Goal: Task Accomplishment & Management: Manage account settings

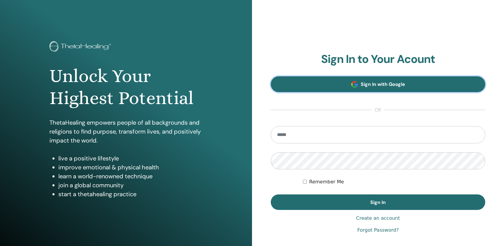
click at [327, 88] on link "Sign In with Google" at bounding box center [378, 84] width 215 height 16
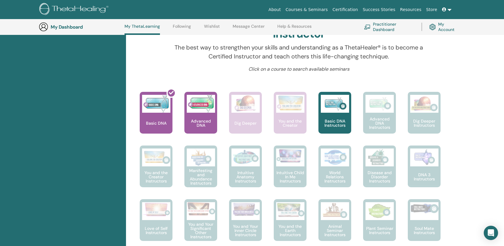
scroll to position [194, 0]
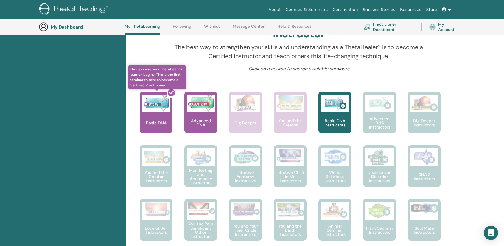
click at [154, 121] on div at bounding box center [159, 115] width 33 height 54
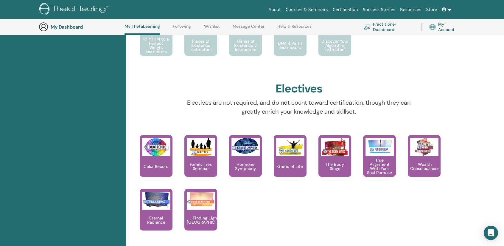
scroll to position [431, 0]
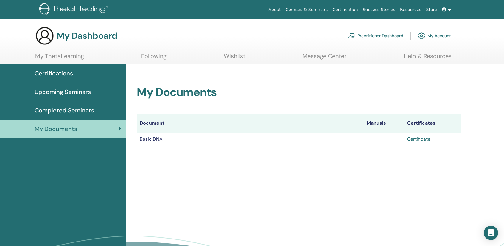
click at [423, 139] on link "Certificate" at bounding box center [418, 139] width 23 height 6
click at [449, 9] on link at bounding box center [447, 9] width 14 height 11
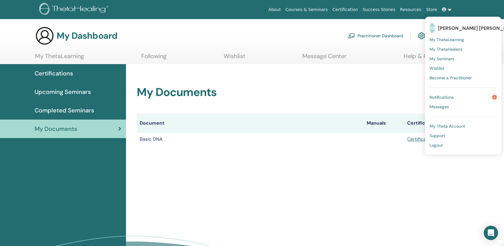
click at [439, 146] on span "Logout" at bounding box center [436, 144] width 13 height 5
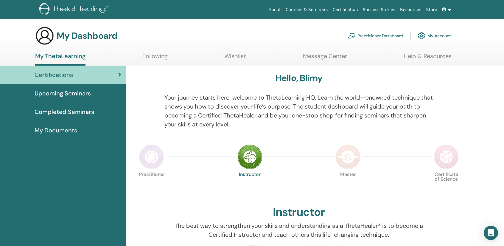
click at [461, 96] on div at bounding box center [452, 114] width 28 height 43
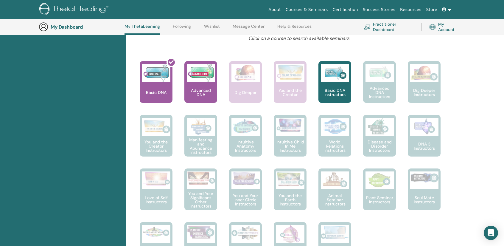
scroll to position [224, 0]
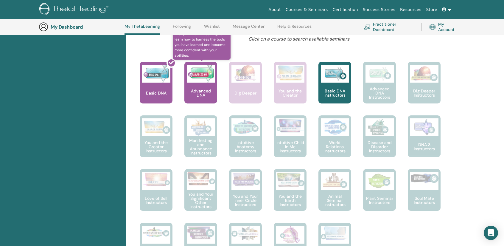
click at [204, 87] on div "Advanced DNA" at bounding box center [201, 83] width 33 height 42
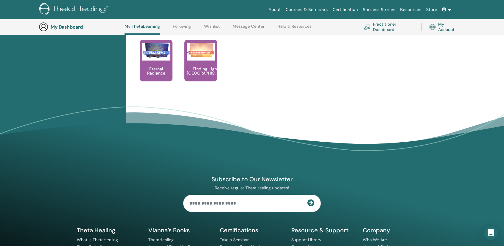
scroll to position [598, 0]
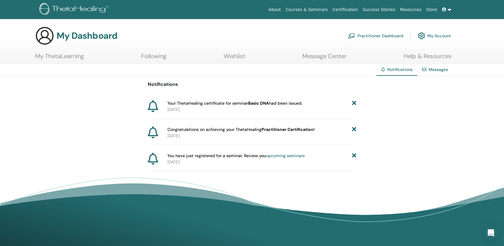
click at [354, 103] on icon at bounding box center [354, 103] width 4 height 6
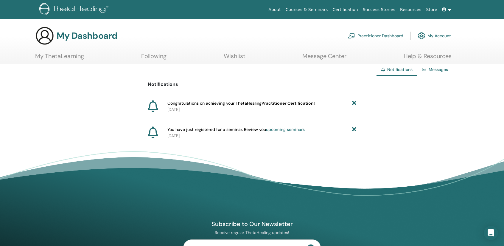
click at [353, 102] on icon at bounding box center [354, 103] width 4 height 6
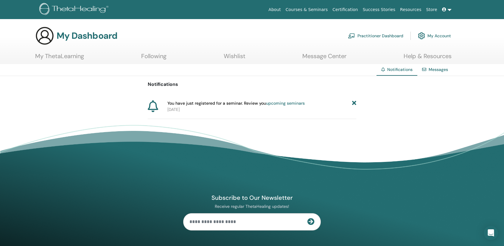
click at [354, 103] on icon at bounding box center [354, 103] width 4 height 6
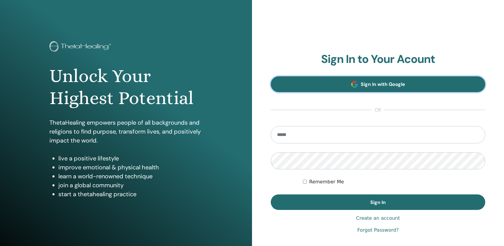
click at [358, 82] on link "Sign In with Google" at bounding box center [378, 84] width 215 height 16
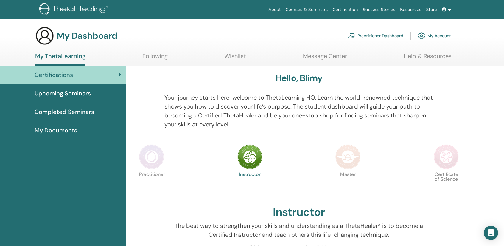
click at [450, 12] on link at bounding box center [447, 9] width 14 height 11
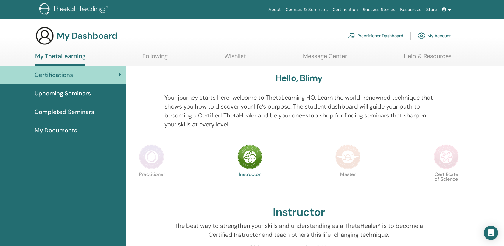
click at [430, 36] on link "My Account" at bounding box center [434, 35] width 33 height 13
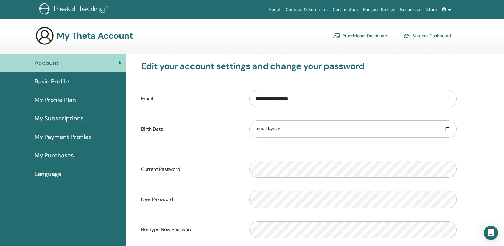
click at [67, 83] on span "Basic Profile" at bounding box center [52, 81] width 35 height 9
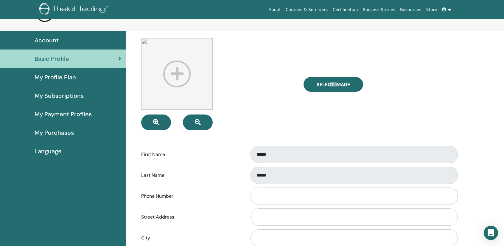
scroll to position [24, 0]
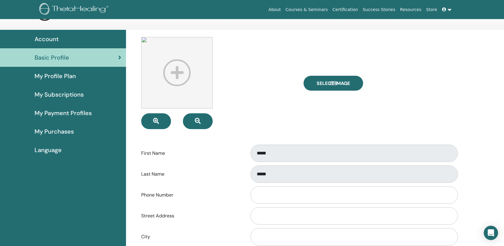
click at [76, 57] on div "Basic Profile" at bounding box center [63, 57] width 117 height 9
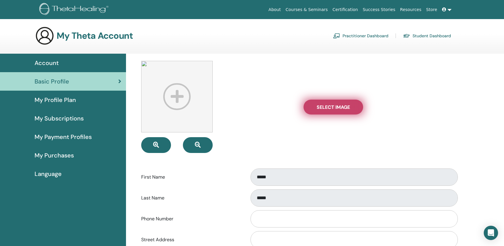
drag, startPoint x: 329, startPoint y: 99, endPoint x: 326, endPoint y: 105, distance: 7.1
click at [326, 105] on div "Select Image" at bounding box center [380, 107] width 162 height 92
click at [326, 105] on span "Select Image" at bounding box center [333, 107] width 33 height 6
click at [330, 105] on input "Select Image" at bounding box center [334, 107] width 8 height 4
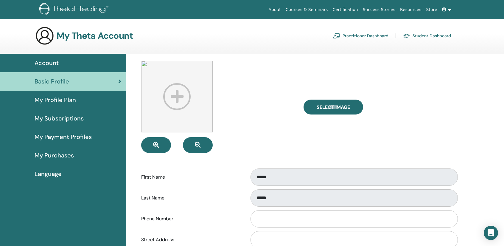
click at [97, 101] on div "My Profile Plan" at bounding box center [63, 99] width 117 height 9
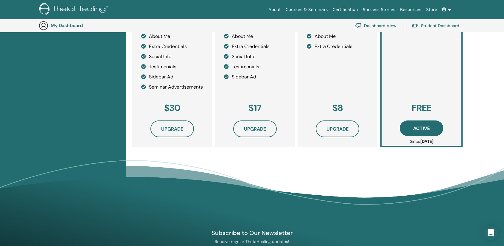
scroll to position [188, 0]
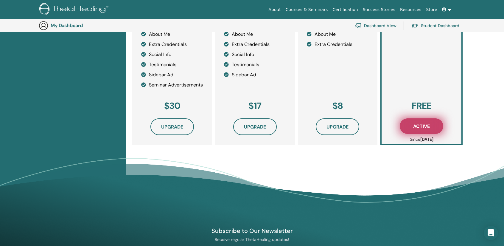
click at [416, 129] on span "Active" at bounding box center [421, 126] width 17 height 6
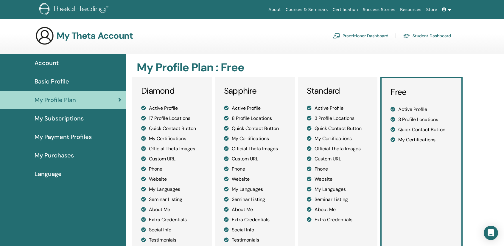
click at [78, 82] on div "Basic Profile" at bounding box center [63, 81] width 117 height 9
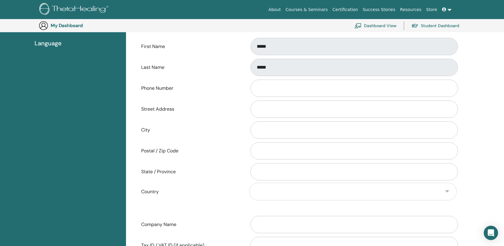
scroll to position [144, 0]
click at [282, 89] on input "Phone Number" at bounding box center [354, 87] width 207 height 17
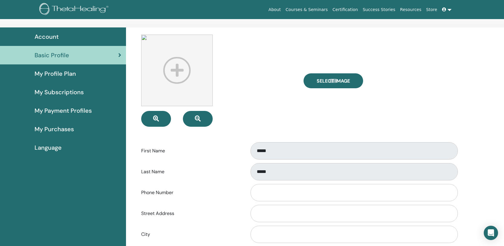
scroll to position [0, 0]
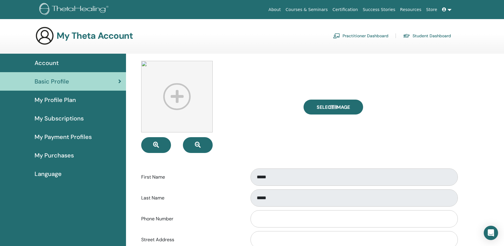
click at [445, 35] on link "Student Dashboard" at bounding box center [427, 36] width 48 height 10
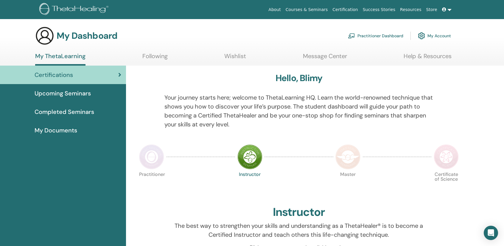
click at [452, 11] on link at bounding box center [447, 9] width 14 height 11
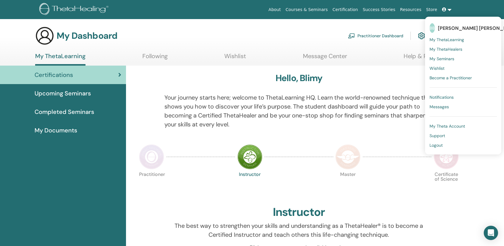
click at [435, 27] on span "BB" at bounding box center [432, 28] width 5 height 10
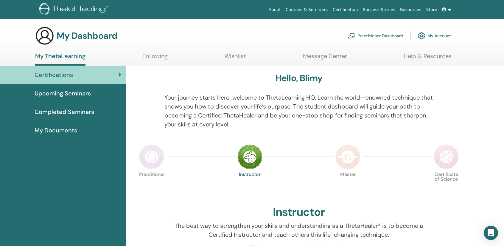
click at [451, 13] on link at bounding box center [447, 9] width 14 height 11
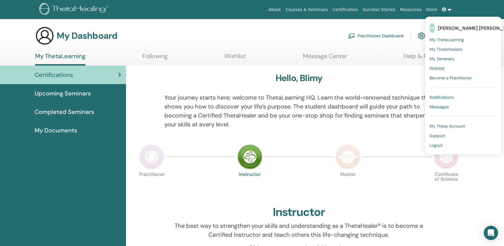
click at [450, 30] on span "[PERSON_NAME] [PERSON_NAME]" at bounding box center [478, 28] width 81 height 6
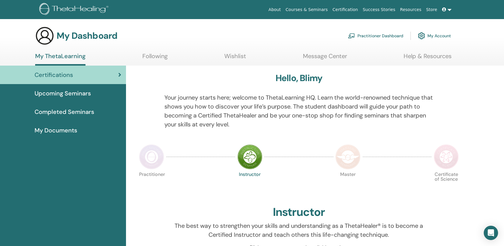
click at [448, 12] on link at bounding box center [447, 9] width 14 height 11
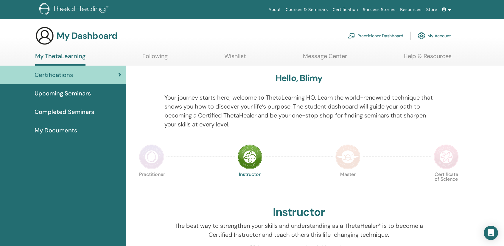
click at [429, 33] on link "My Account" at bounding box center [434, 35] width 33 height 13
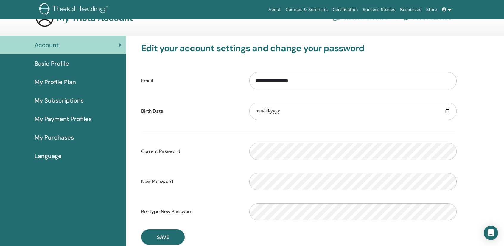
scroll to position [18, 0]
click at [76, 63] on div "Basic Profile" at bounding box center [63, 63] width 117 height 9
